Goal: Information Seeking & Learning: Learn about a topic

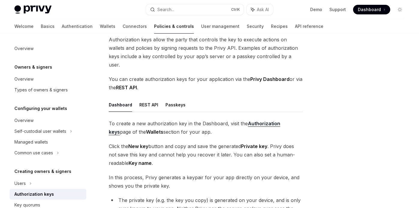
scroll to position [40, 0]
click at [265, 120] on strong "Authorization keys" at bounding box center [195, 127] width 172 height 14
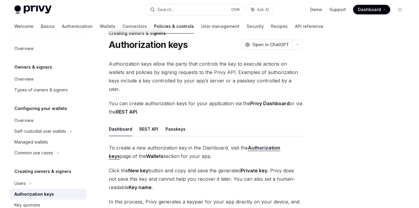
scroll to position [0, 0]
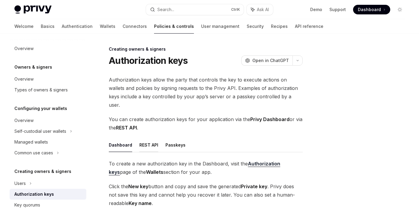
click at [143, 138] on button "REST API" at bounding box center [148, 145] width 19 height 14
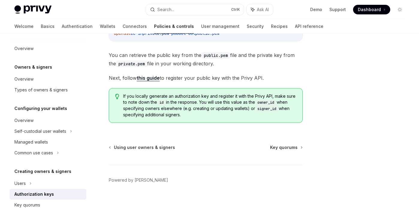
scroll to position [57, 0]
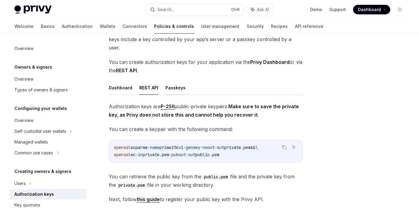
click at [174, 82] on button "Passkeys" at bounding box center [176, 88] width 20 height 14
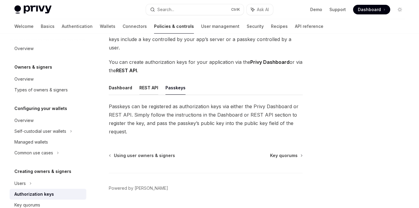
click at [154, 82] on button "REST API" at bounding box center [148, 88] width 19 height 14
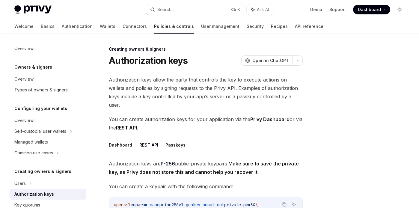
click at [117, 138] on button "Dashboard" at bounding box center [120, 145] width 23 height 14
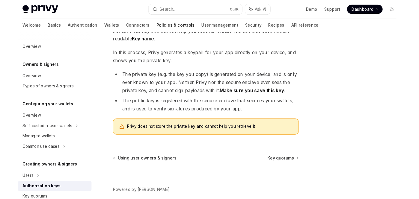
scroll to position [181, 0]
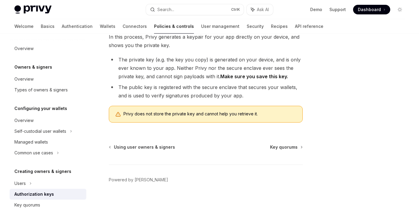
type textarea "*"
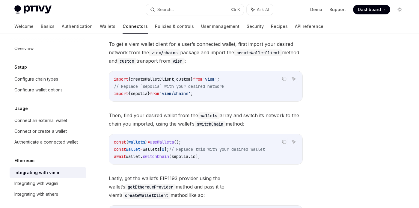
scroll to position [13, 0]
